Goal: Information Seeking & Learning: Learn about a topic

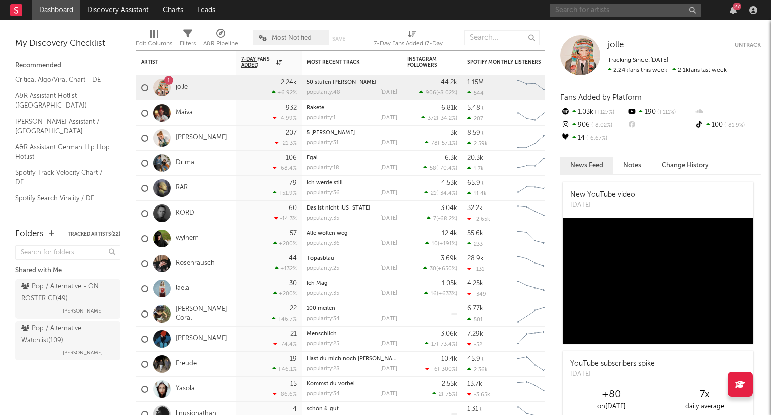
click at [596, 12] on input "text" at bounding box center [625, 10] width 151 height 13
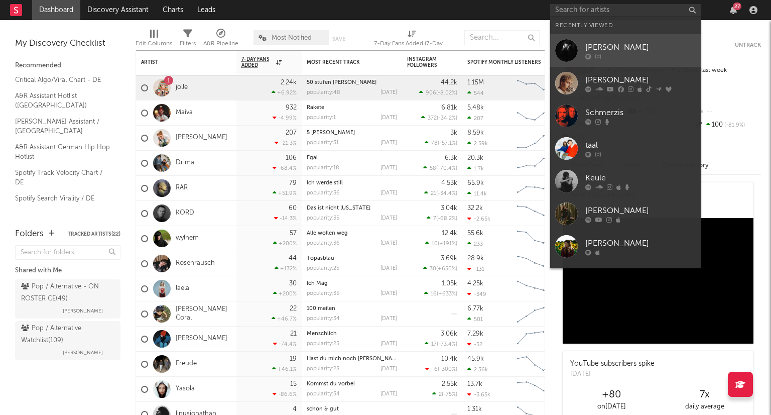
click at [614, 52] on div "[PERSON_NAME]" at bounding box center [640, 47] width 110 height 12
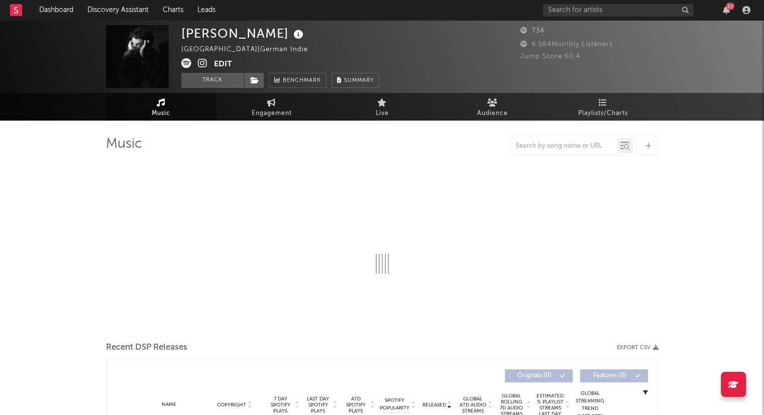
select select "1w"
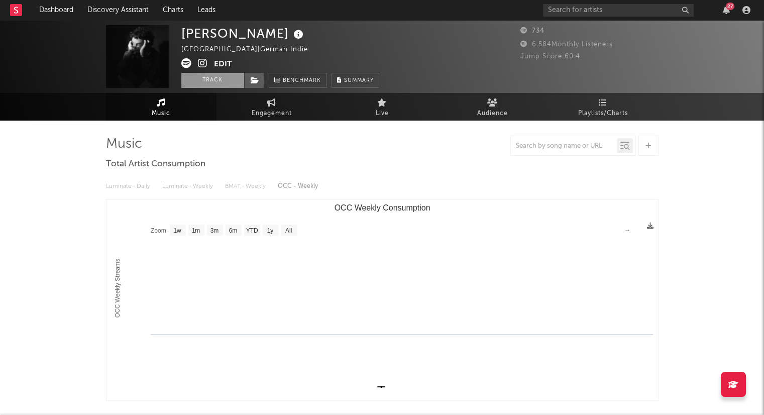
click at [225, 80] on button "Track" at bounding box center [212, 80] width 63 height 15
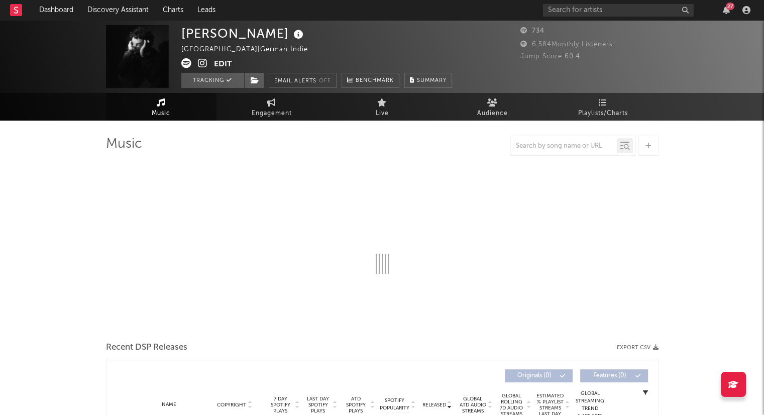
select select "1w"
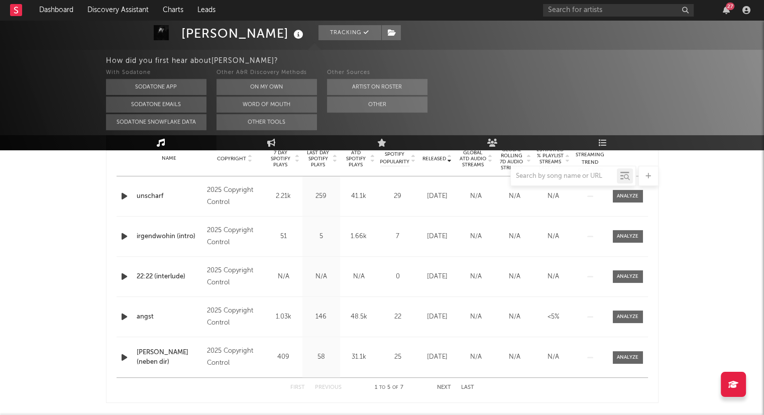
scroll to position [401, 0]
